Goal: Navigation & Orientation: Find specific page/section

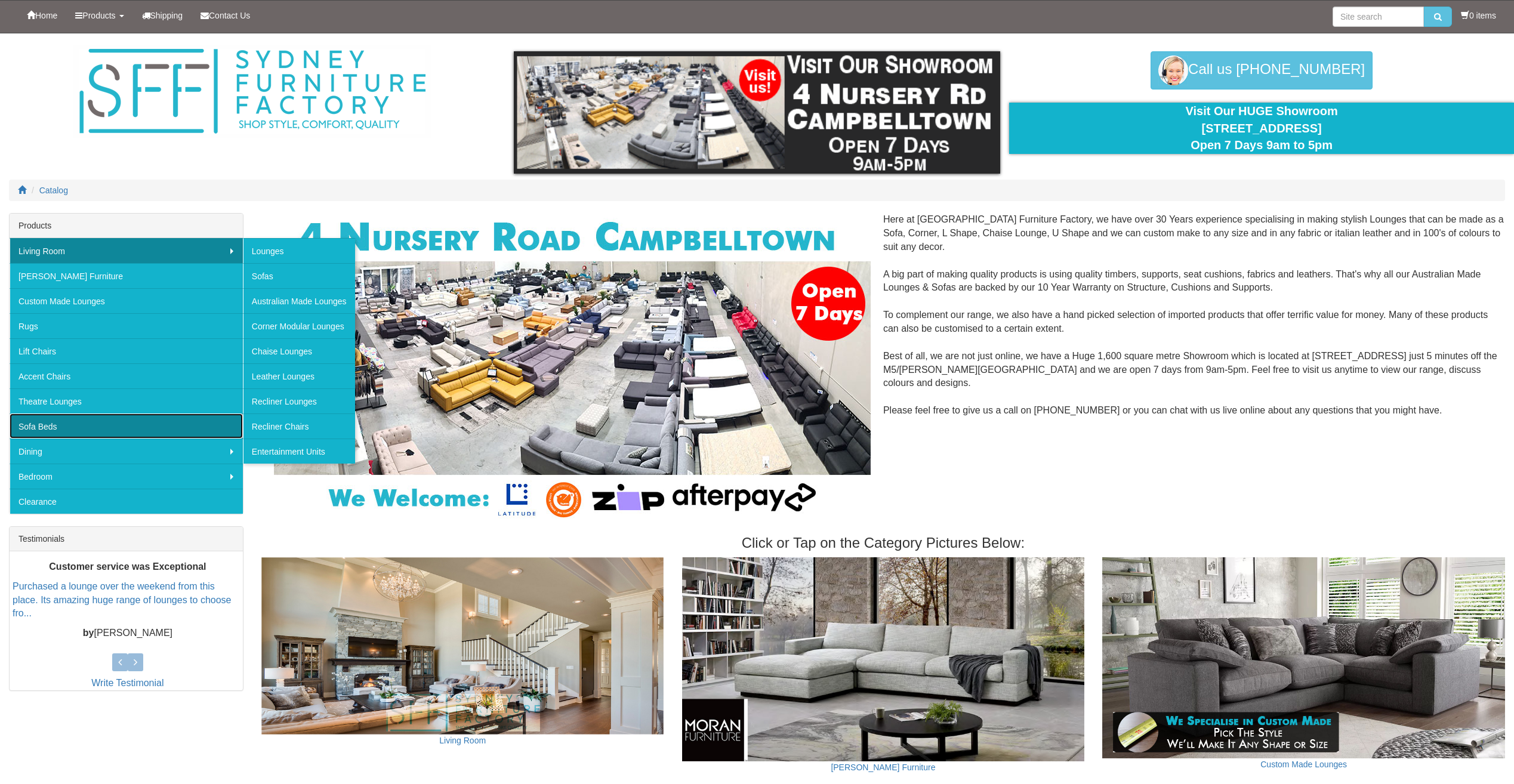
click at [98, 427] on link "Sofa Beds" at bounding box center [126, 426] width 233 height 25
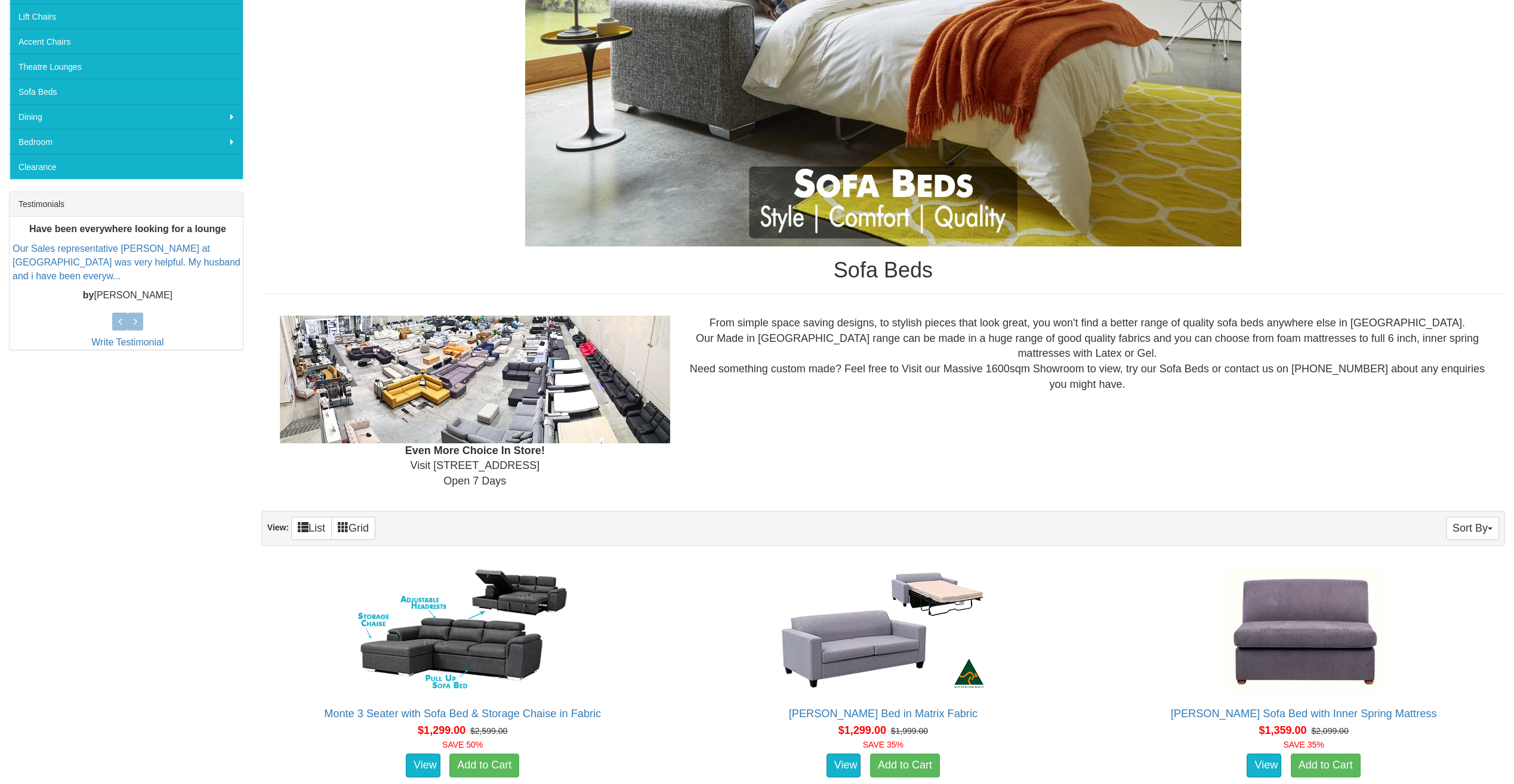
scroll to position [388, 0]
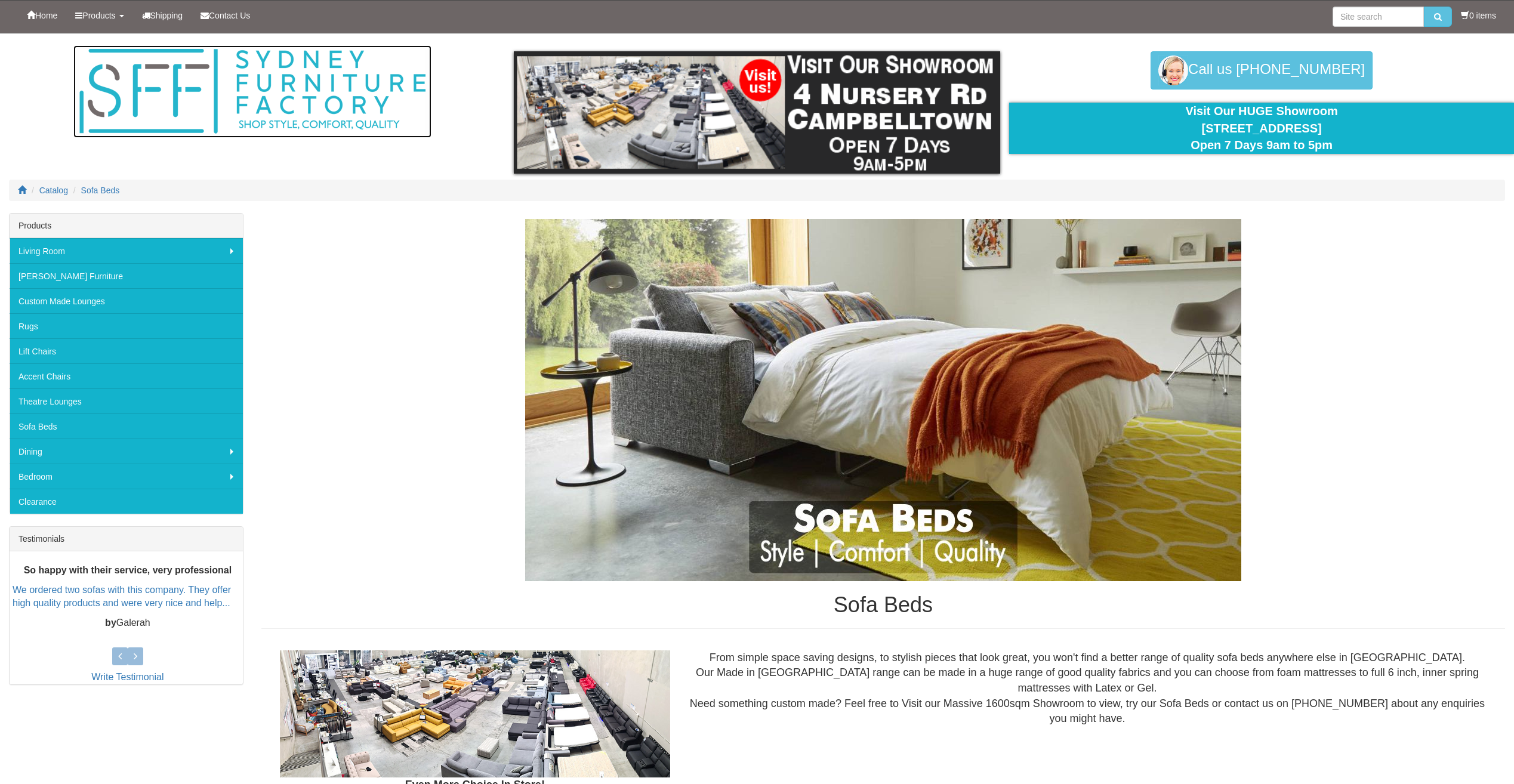
click at [157, 82] on img at bounding box center [253, 91] width 358 height 92
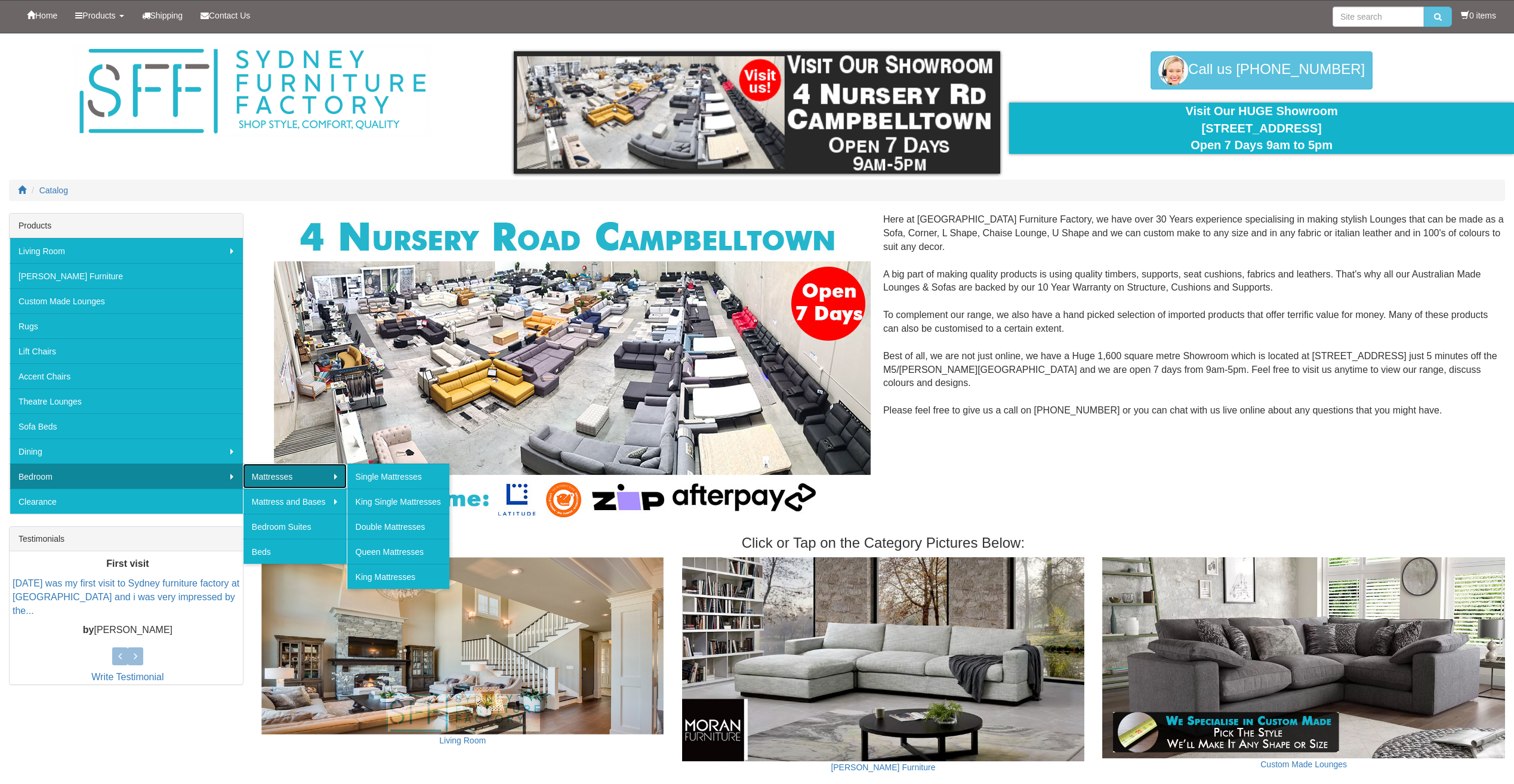
click at [271, 475] on link "Mattresses" at bounding box center [294, 476] width 104 height 25
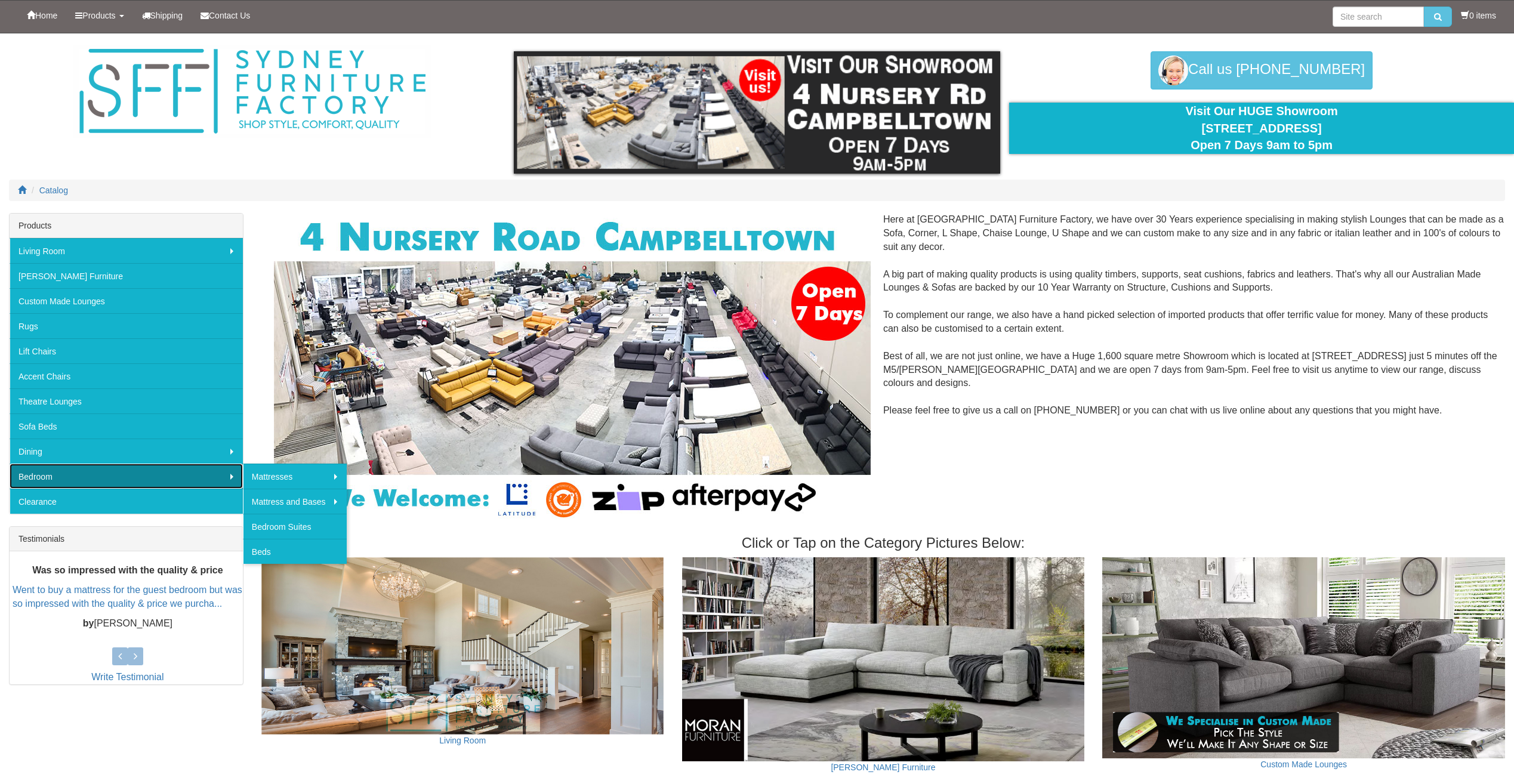
click at [187, 478] on link "Bedroom" at bounding box center [126, 476] width 233 height 25
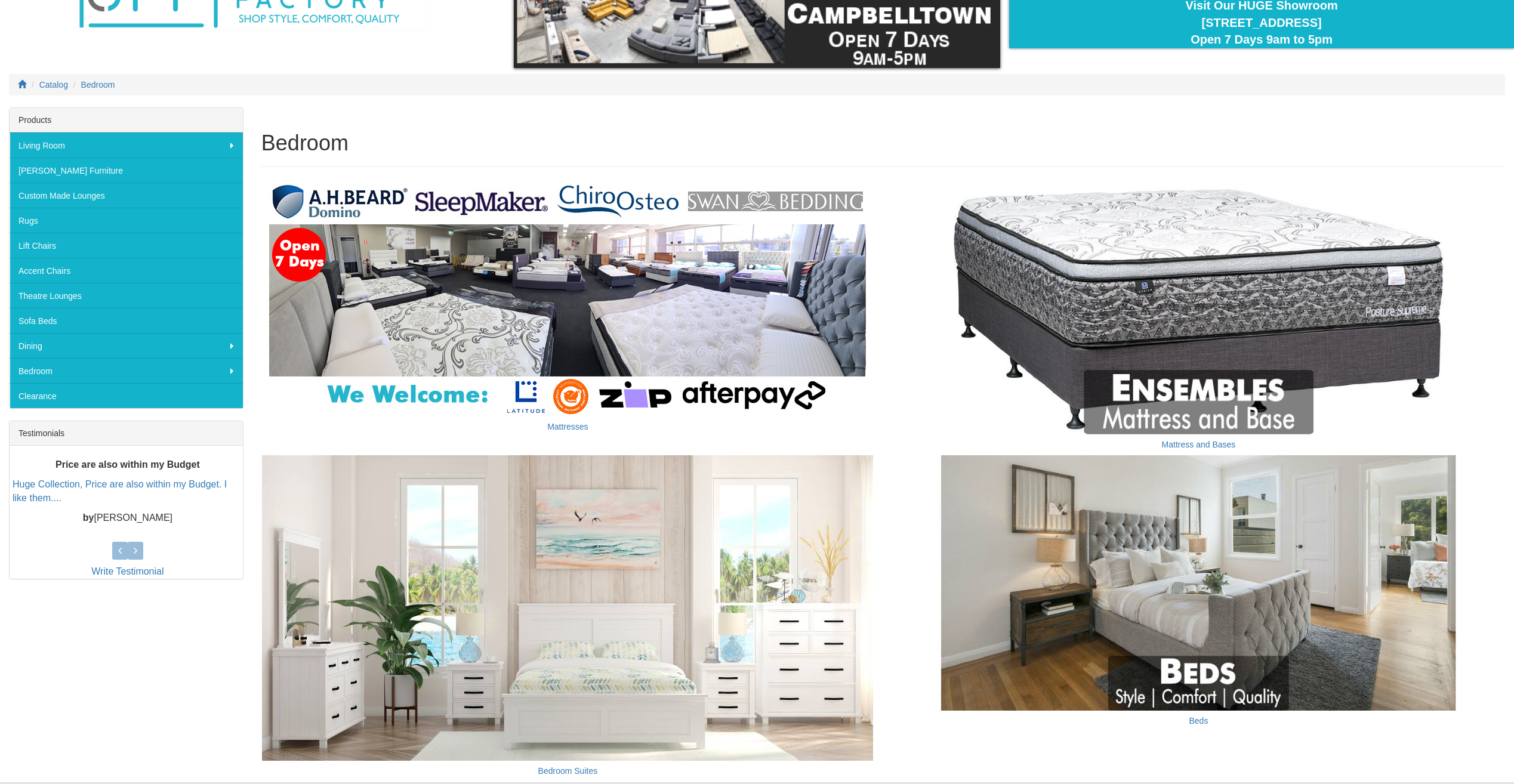
scroll to position [103, 0]
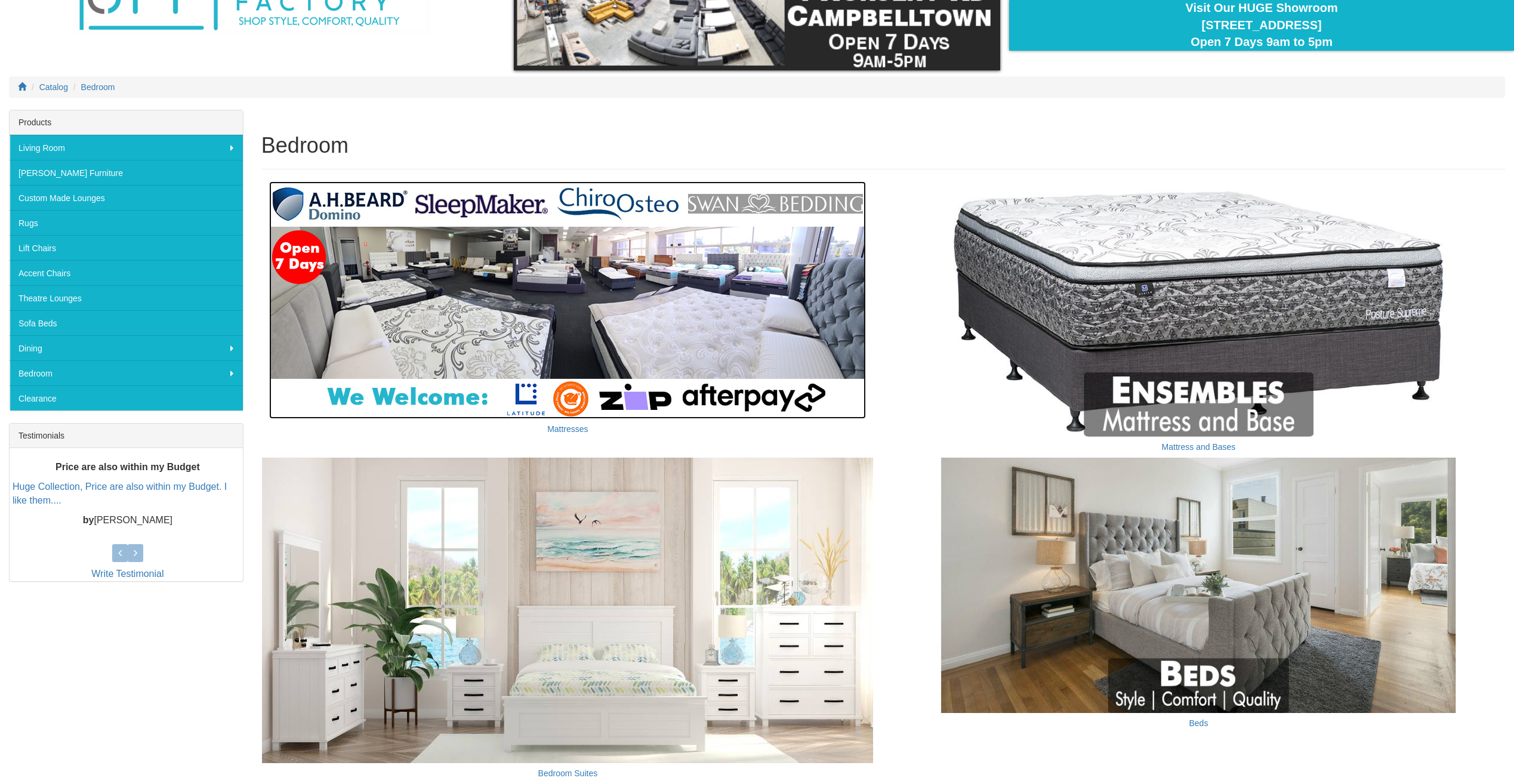
click at [698, 246] on img at bounding box center [567, 300] width 597 height 238
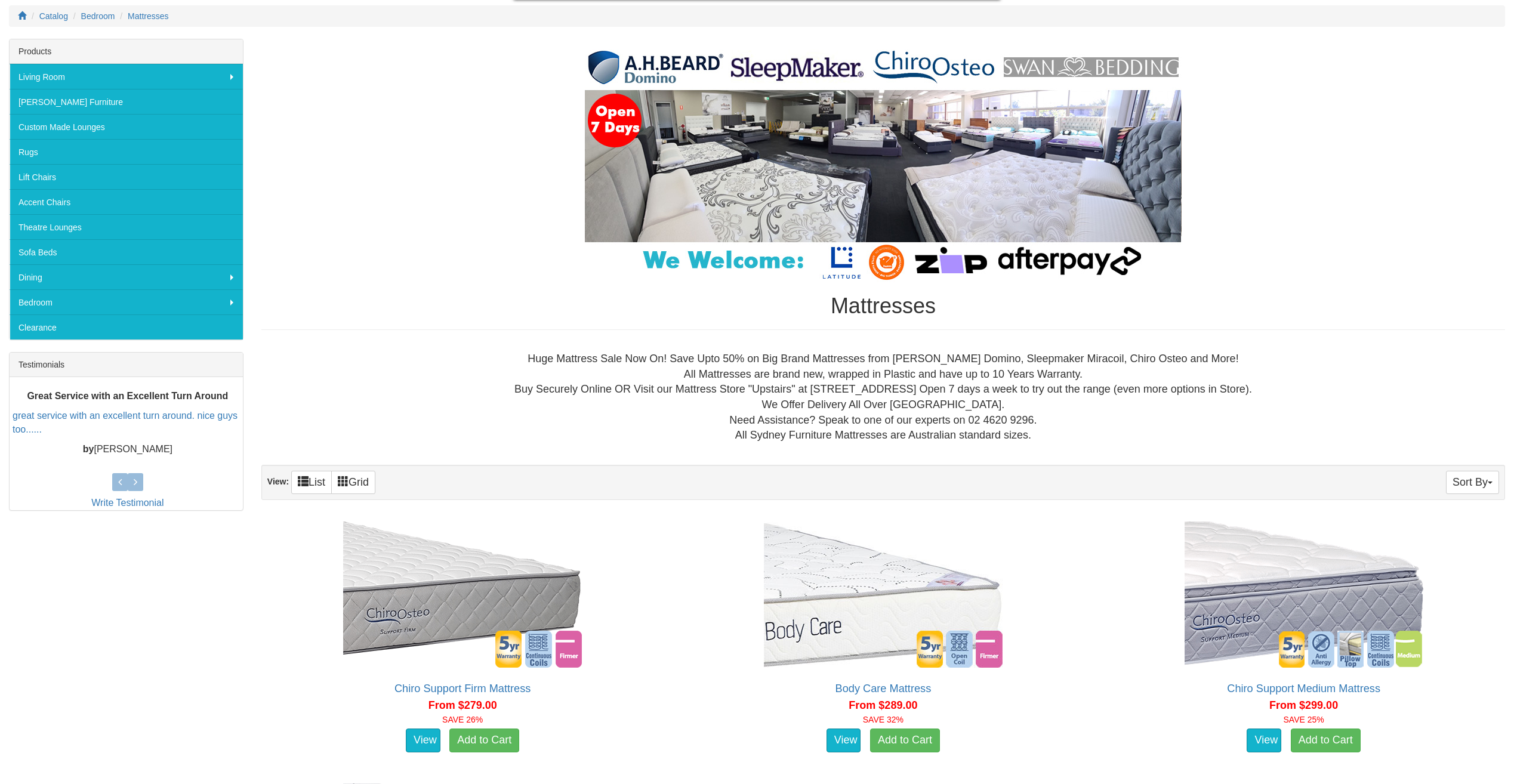
scroll to position [179, 0]
